Goal: Task Accomplishment & Management: Manage account settings

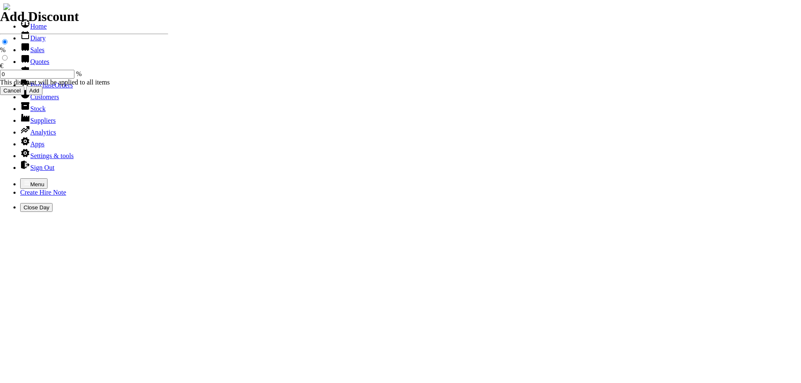
select select "HO"
click at [24, 180] on icon "button" at bounding box center [27, 183] width 7 height 7
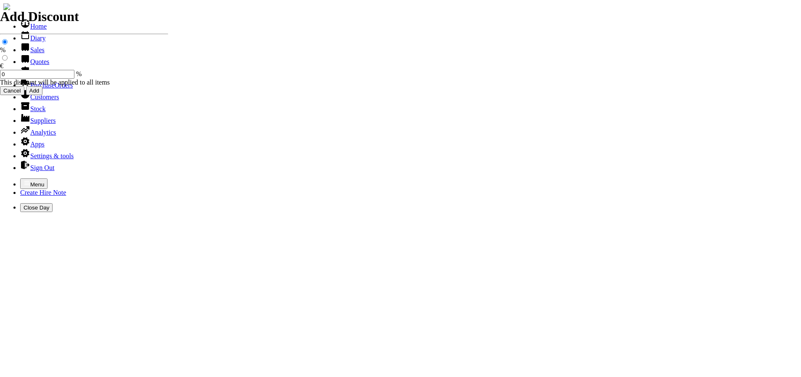
click at [31, 101] on link "Customers" at bounding box center [39, 96] width 39 height 7
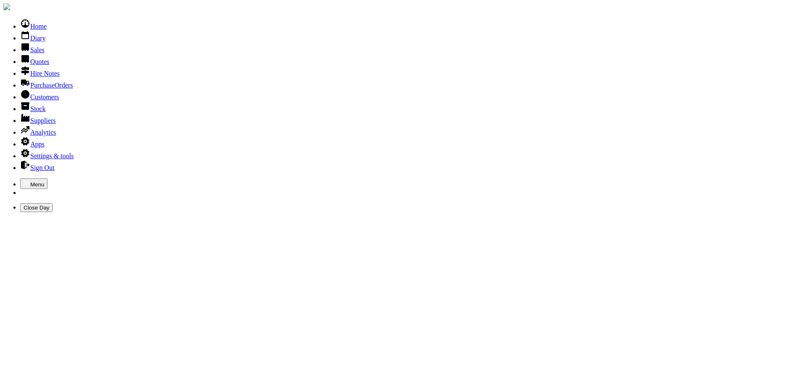
type input "kem"
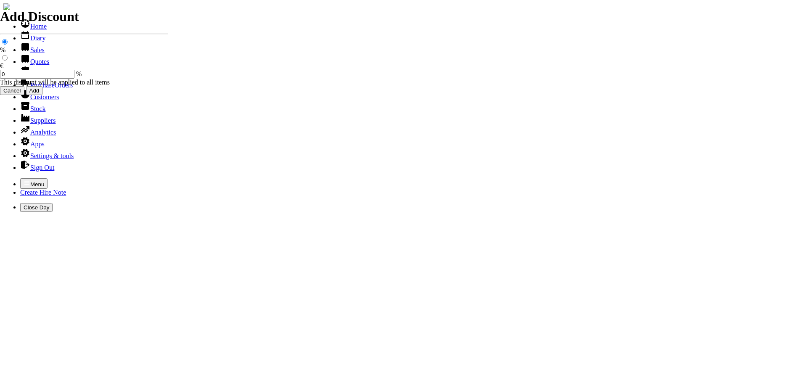
select select "HO"
click at [24, 180] on icon "button" at bounding box center [27, 183] width 7 height 7
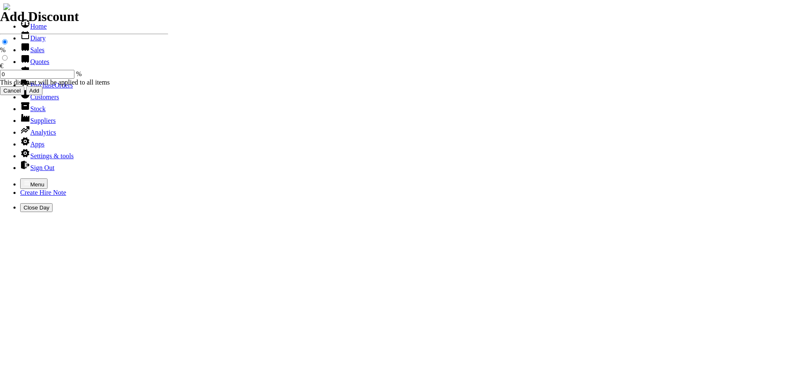
click at [32, 101] on link "Customers" at bounding box center [39, 96] width 39 height 7
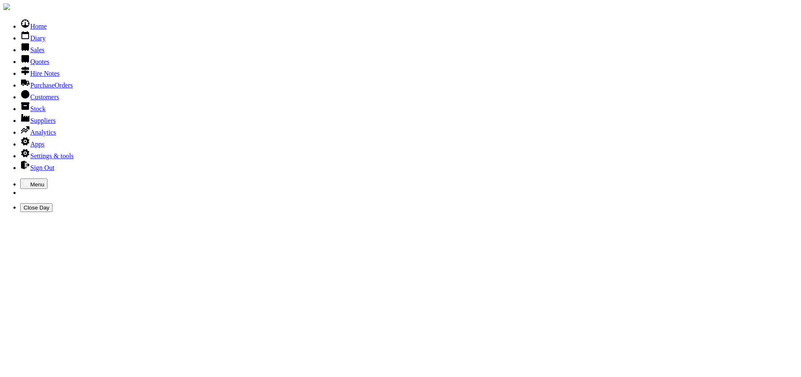
type input "cmd"
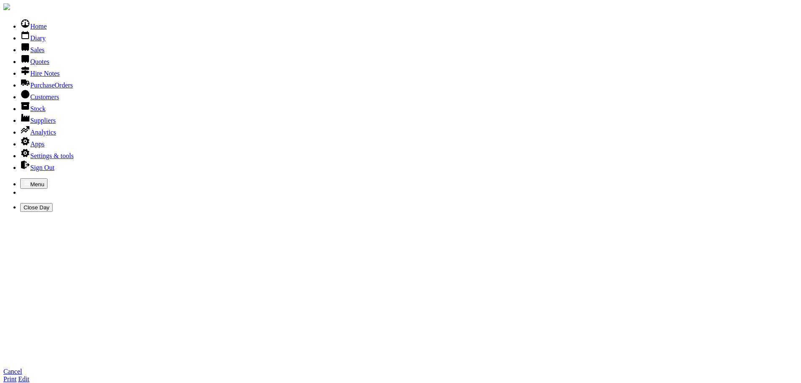
type input "n"
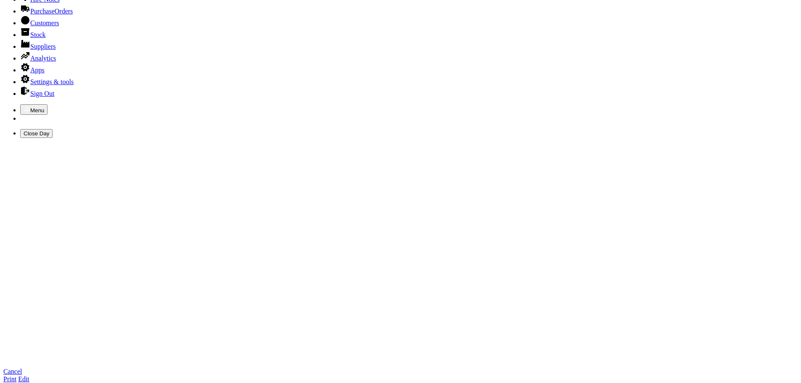
scroll to position [126, 0]
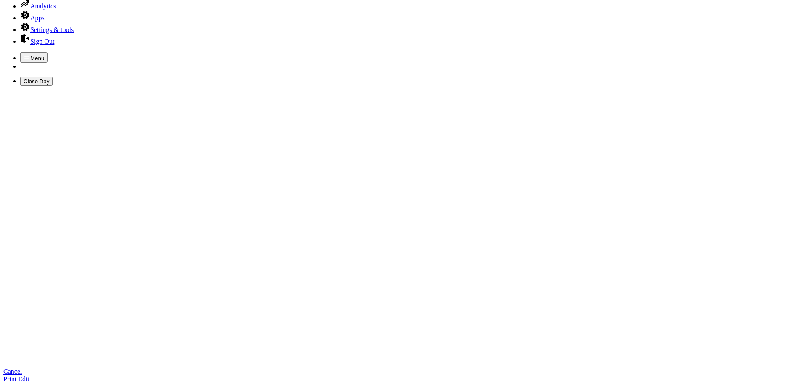
type input "suppliersireland@cmdconstruction.com"
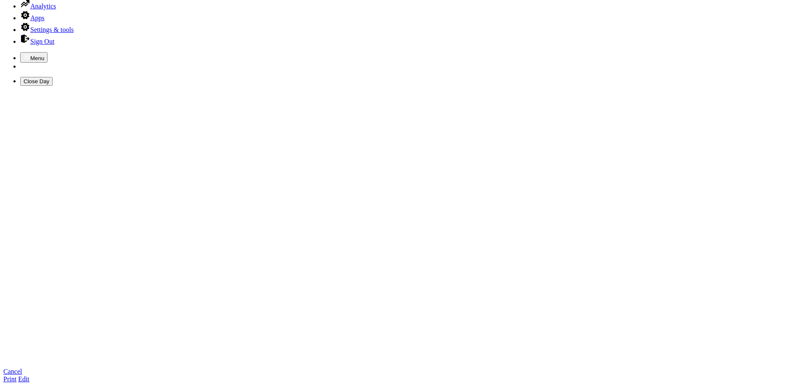
type textarea "simon 00447470967085 niall.finnegan@cmdconstruction.com"
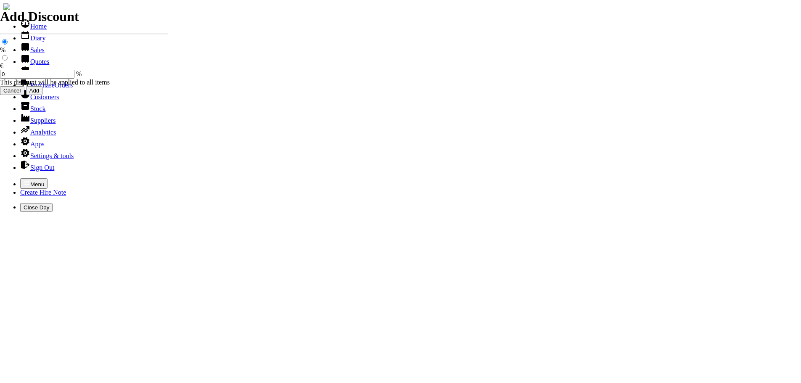
select select "HO"
click at [24, 180] on icon "button" at bounding box center [27, 183] width 7 height 7
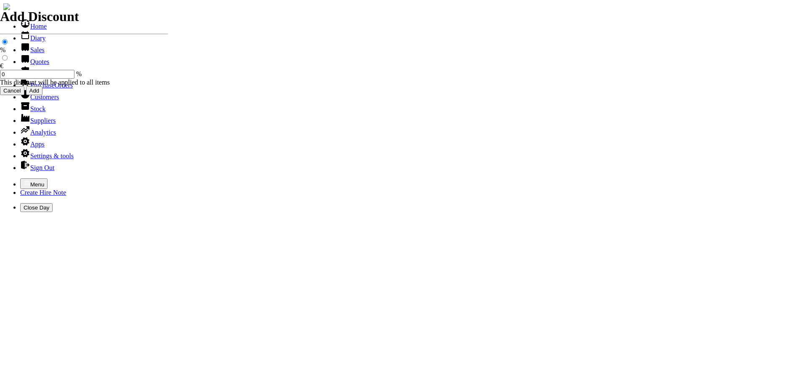
click at [40, 101] on link "Customers" at bounding box center [39, 96] width 39 height 7
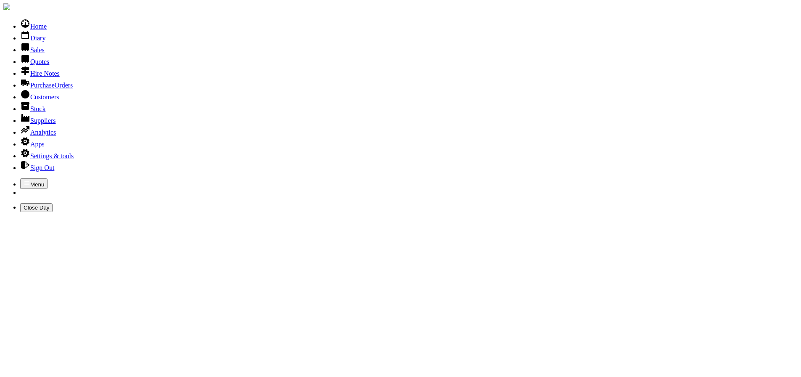
type input "keshmore"
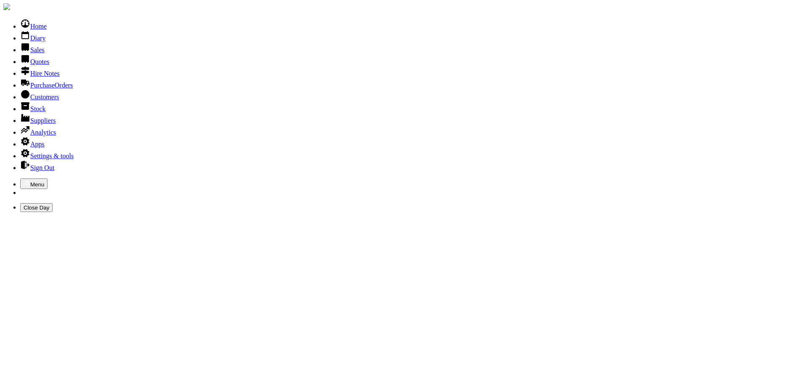
type input "kesh"
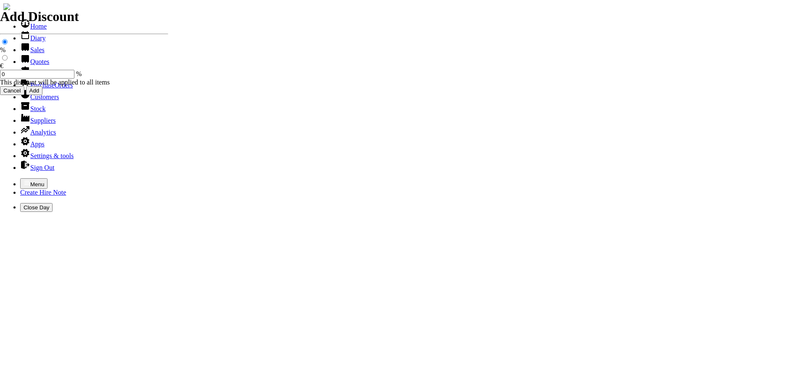
select select "HO"
